Goal: Information Seeking & Learning: Learn about a topic

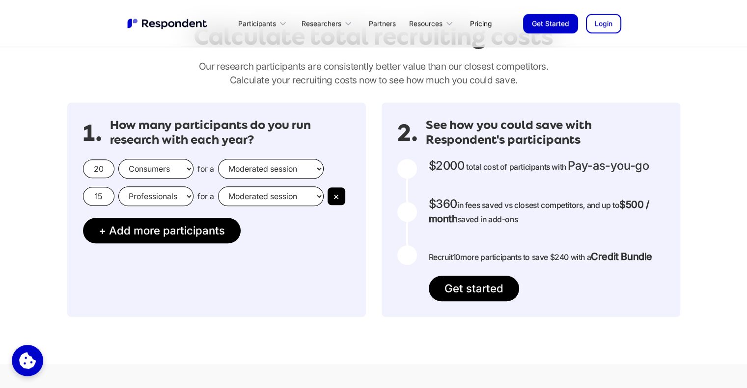
scroll to position [835, 0]
click at [165, 169] on select "Consumers Professionals" at bounding box center [155, 169] width 75 height 20
click at [97, 166] on input "20" at bounding box center [98, 169] width 31 height 19
click at [122, 145] on h3 "How many participants do you run research with each year?" at bounding box center [230, 132] width 240 height 29
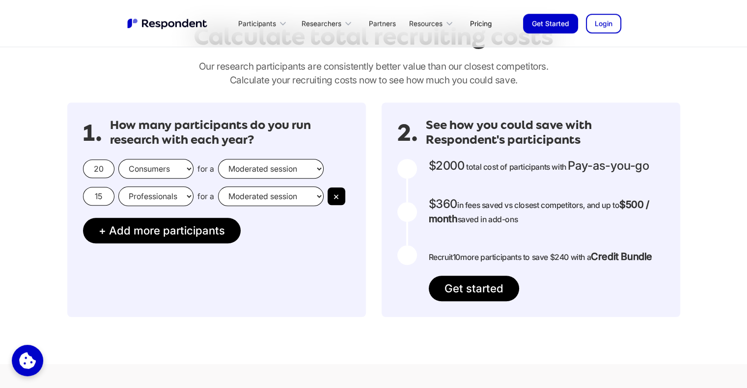
click at [301, 163] on select "Moderated session Unmoderated session" at bounding box center [271, 169] width 106 height 20
click at [306, 140] on h3 "How many participants do you run research with each year?" at bounding box center [230, 132] width 240 height 29
click at [292, 164] on select "Moderated session Unmoderated session" at bounding box center [271, 169] width 106 height 20
click at [308, 139] on h3 "How many participants do you run research with each year?" at bounding box center [230, 132] width 240 height 29
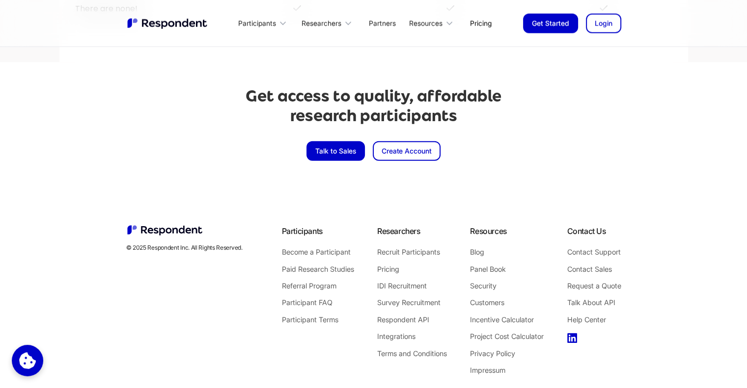
scroll to position [2273, 0]
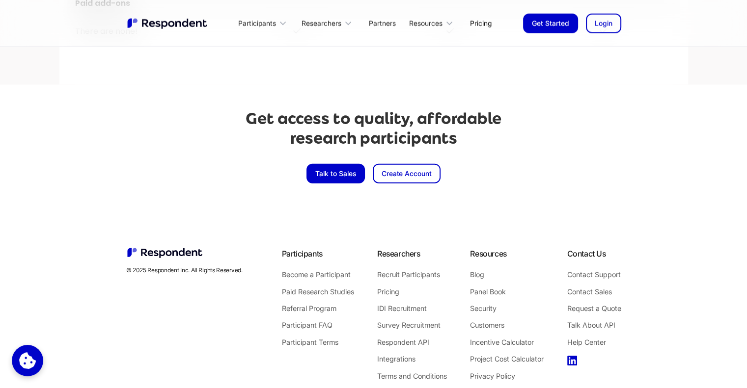
click at [315, 225] on section "© 2025 Respondent Inc. All Rights Reserved. Participants Become a Participant P…" at bounding box center [373, 323] width 747 height 231
click at [312, 272] on link "Become a Participant" at bounding box center [318, 275] width 72 height 13
